Goal: Task Accomplishment & Management: Use online tool/utility

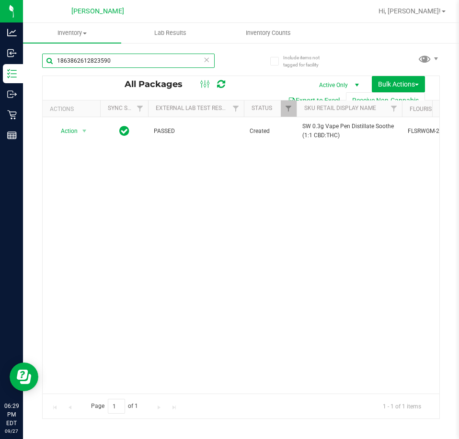
drag, startPoint x: 119, startPoint y: 63, endPoint x: 0, endPoint y: 61, distance: 119.7
click at [0, 61] on html "Analytics Inbound Inventory Outbound Retail Reports 06:29 PM EDT [DATE] 09/27 […" at bounding box center [229, 219] width 459 height 439
type input "4443361187050438"
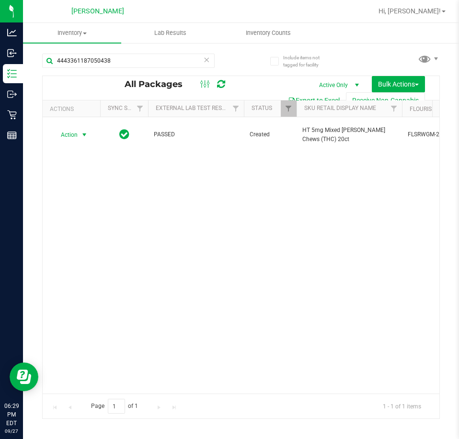
click at [65, 134] on span "Action" at bounding box center [65, 134] width 26 height 13
click at [77, 238] on li "Unlock package" at bounding box center [83, 245] width 61 height 14
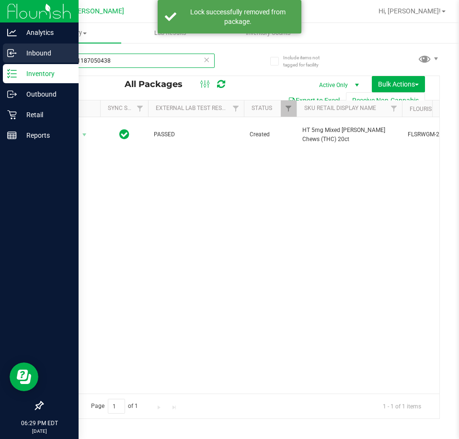
drag, startPoint x: 140, startPoint y: 61, endPoint x: 22, endPoint y: 54, distance: 118.0
click at [22, 54] on div "Analytics Inbound Inventory Outbound Retail Reports 06:29 PM EDT [DATE] 09/27 […" at bounding box center [229, 219] width 459 height 439
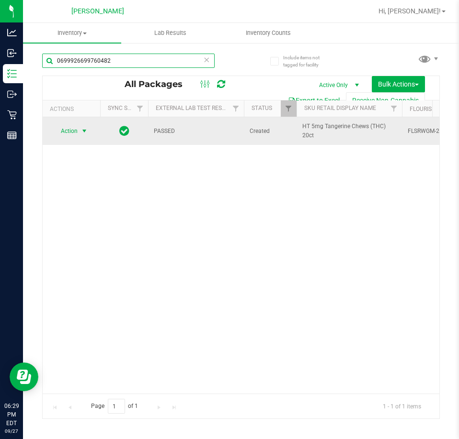
type input "0699926699760482"
click at [82, 130] on span "select" at bounding box center [84, 131] width 8 height 8
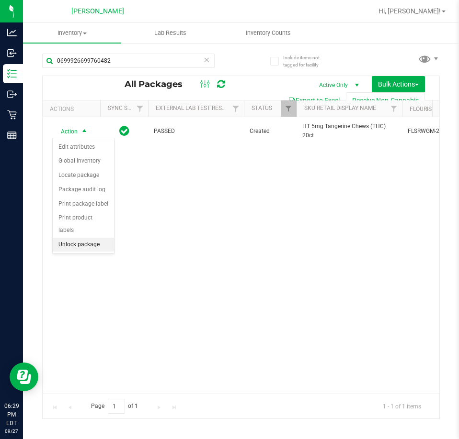
click at [75, 238] on li "Unlock package" at bounding box center [83, 245] width 61 height 14
